Goal: Information Seeking & Learning: Learn about a topic

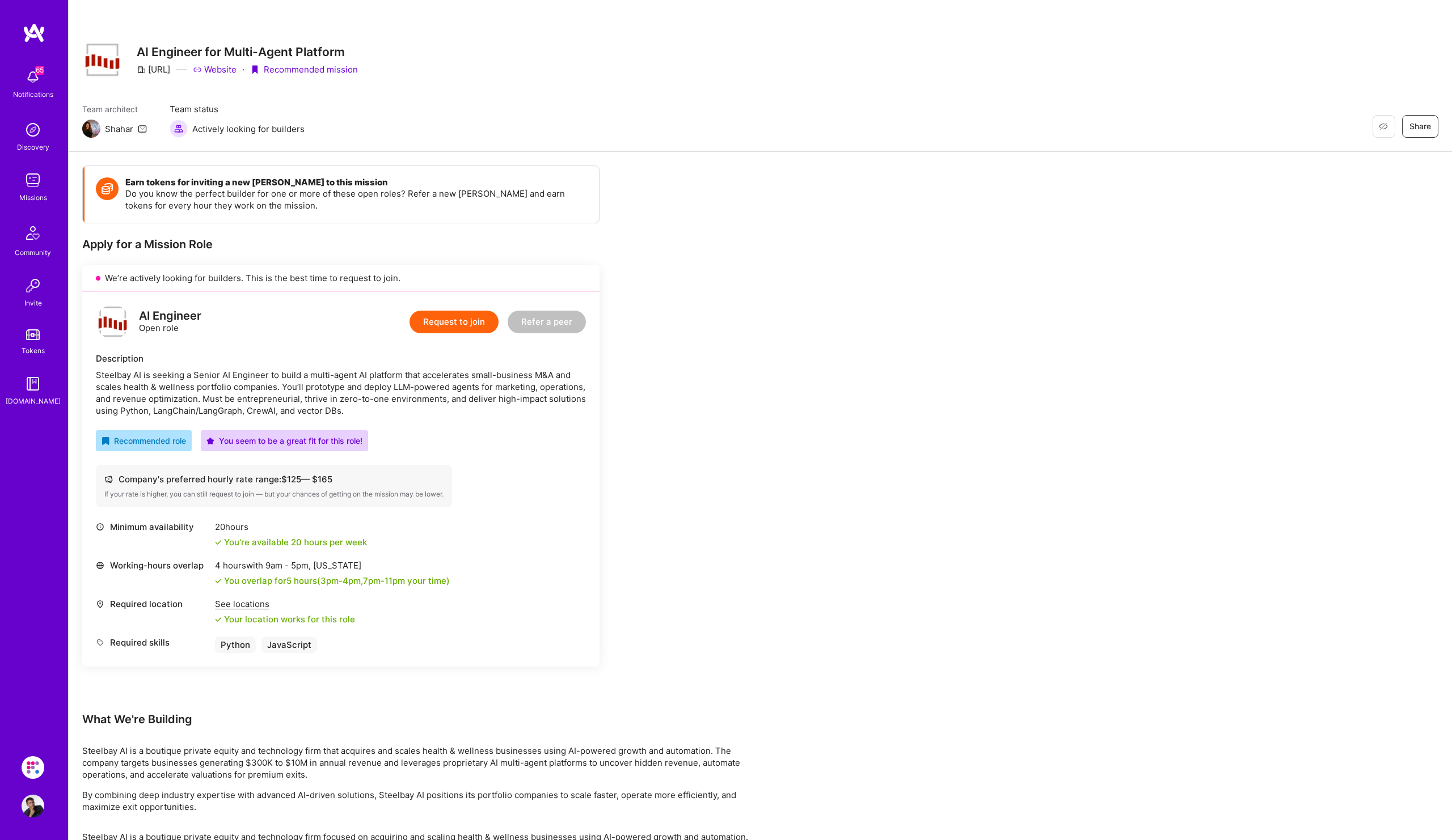
click at [29, 193] on div "Missions" at bounding box center [33, 197] width 28 height 12
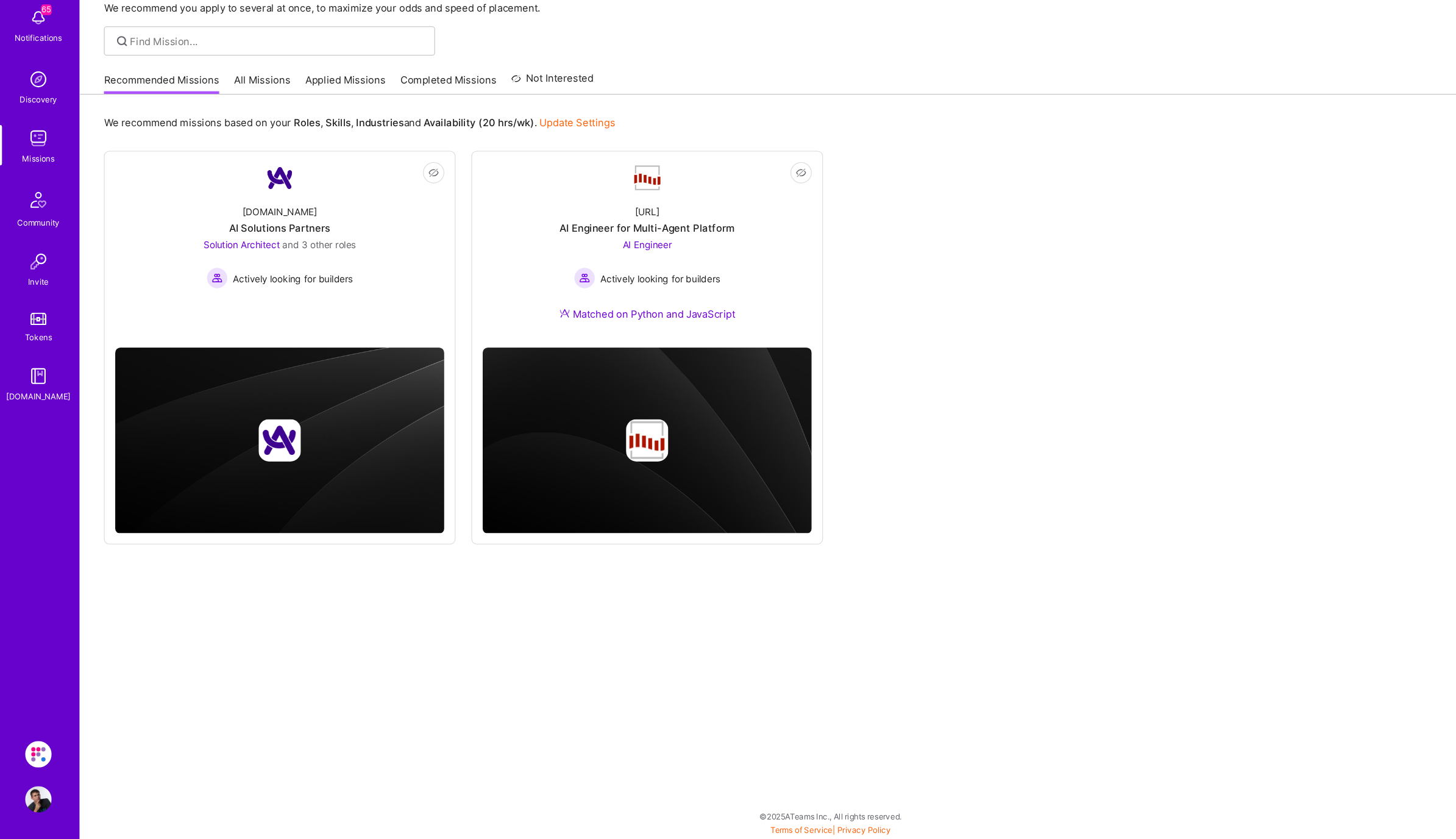
click at [30, 756] on img at bounding box center [35, 760] width 24 height 24
